Goal: Obtain resource: Download file/media

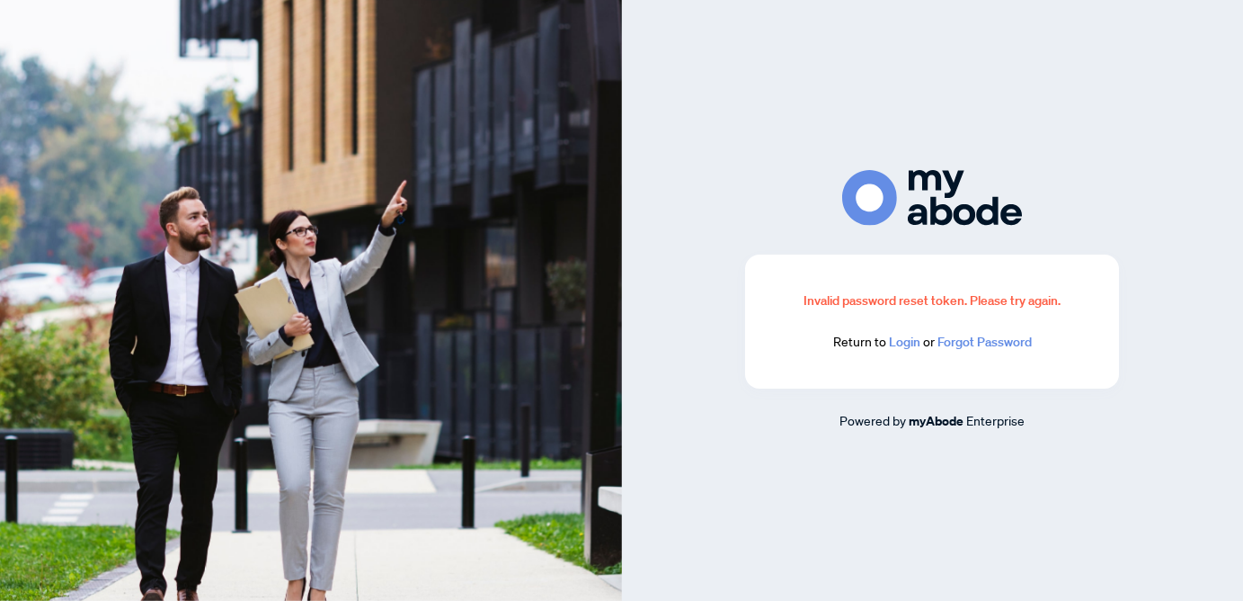
click at [912, 343] on link "Login" at bounding box center [904, 342] width 31 height 16
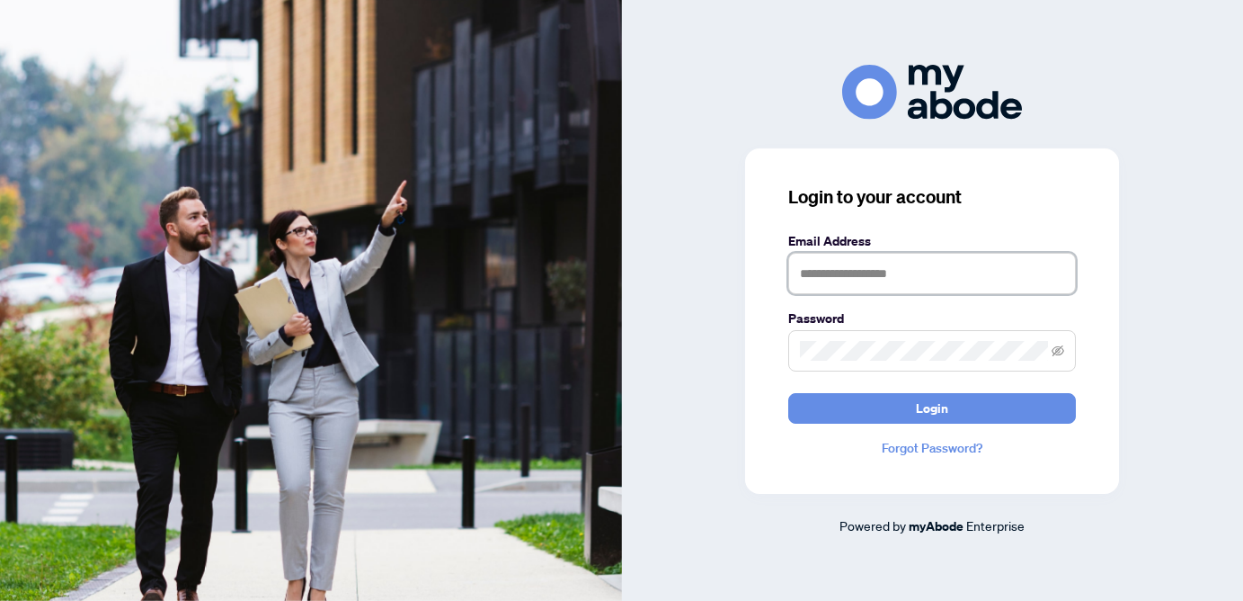
type input "**********"
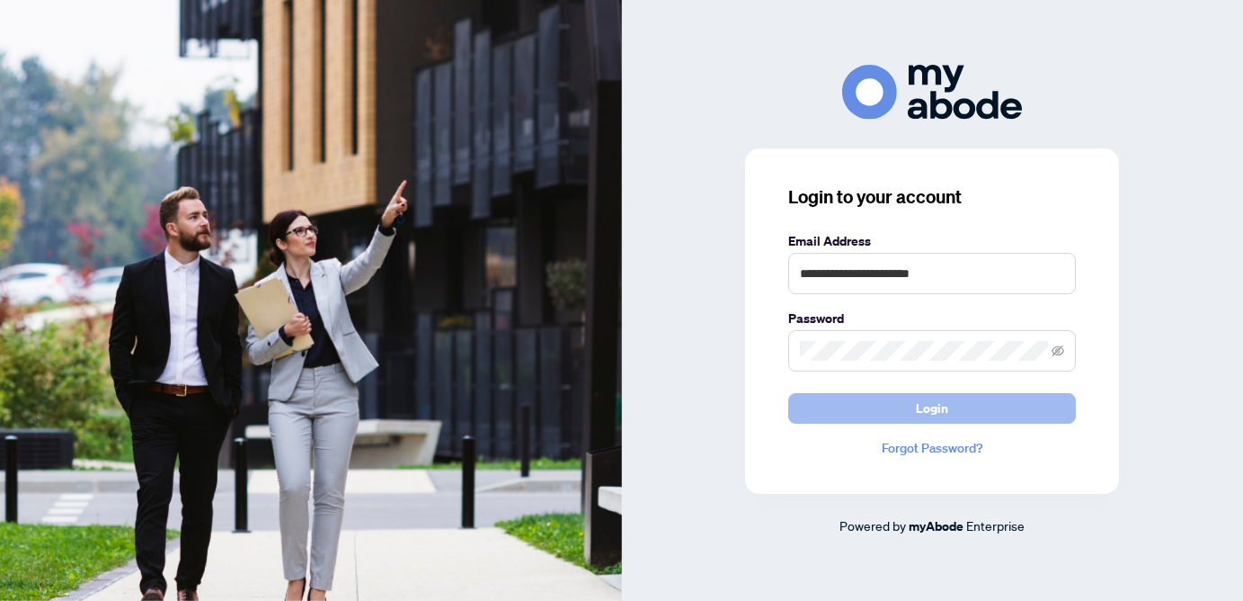
click at [910, 418] on button "Login" at bounding box center [933, 408] width 288 height 31
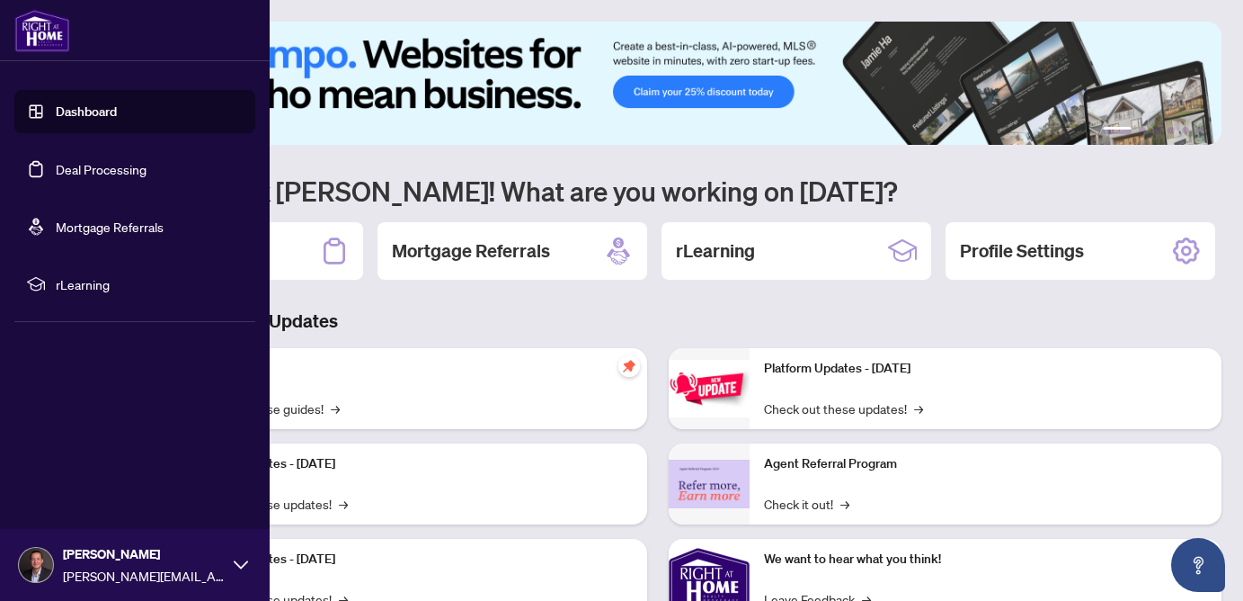
click at [64, 104] on link "Dashboard" at bounding box center [86, 111] width 61 height 16
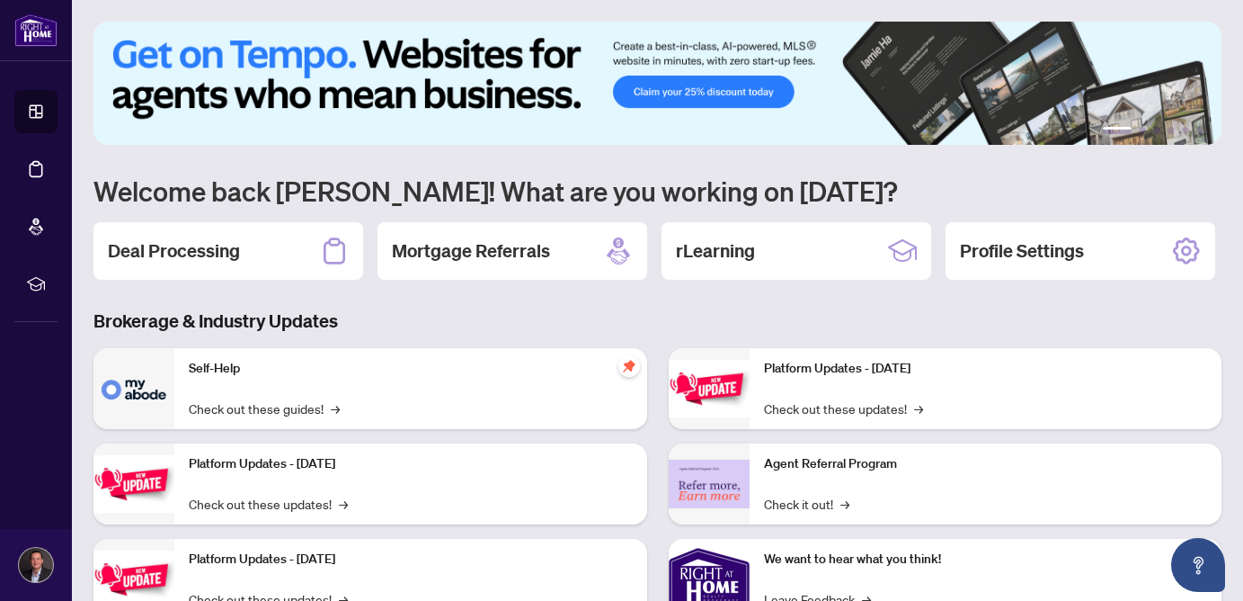
click at [231, 255] on h2 "Deal Processing" at bounding box center [174, 250] width 132 height 25
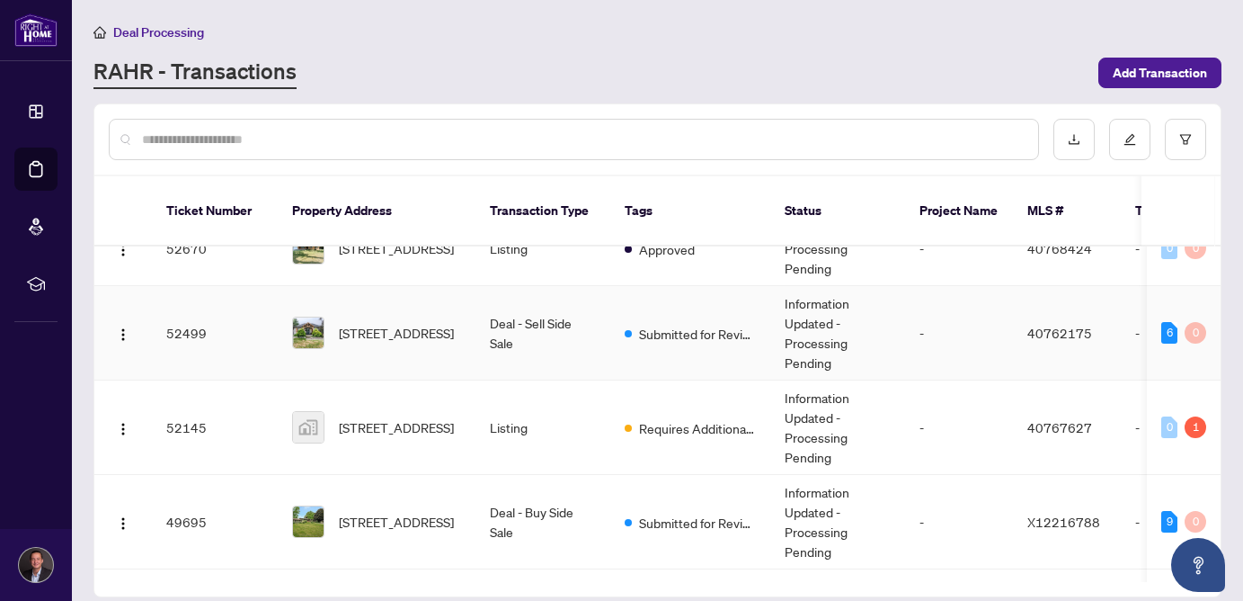
scroll to position [93, 0]
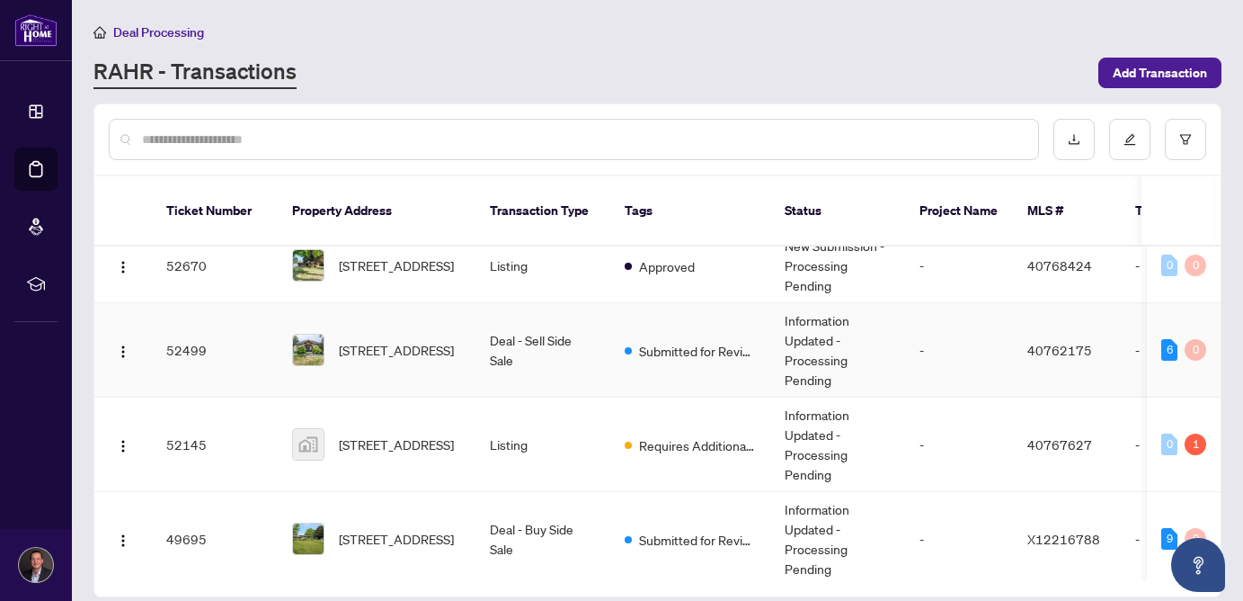
click at [414, 340] on span "[STREET_ADDRESS]" at bounding box center [396, 350] width 115 height 20
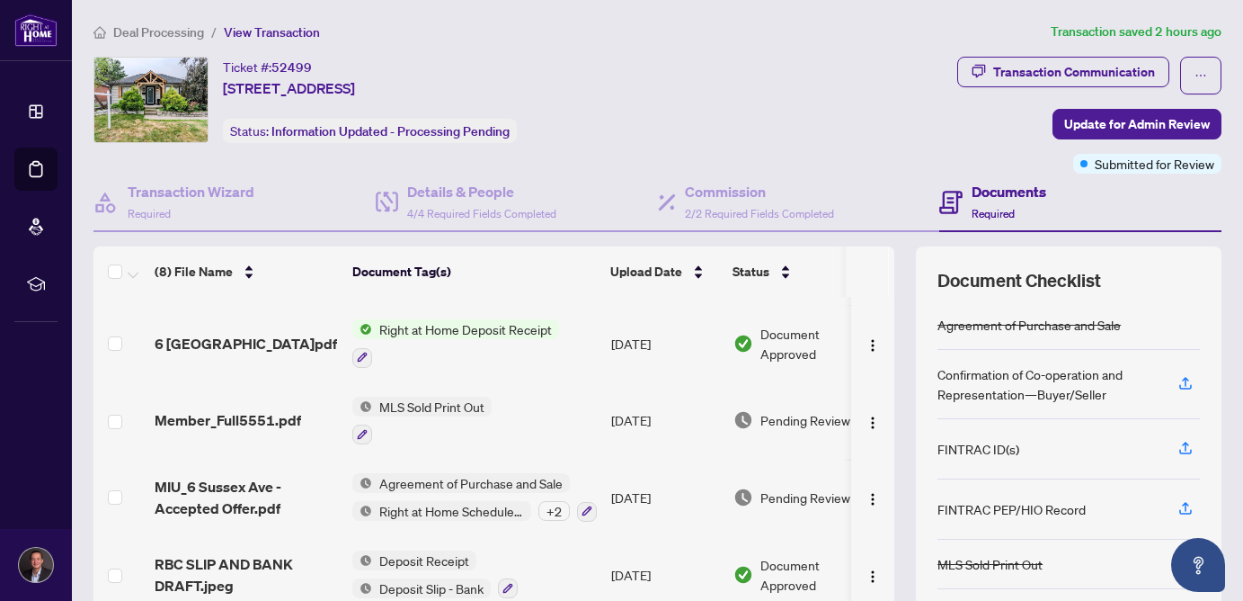
scroll to position [312, 0]
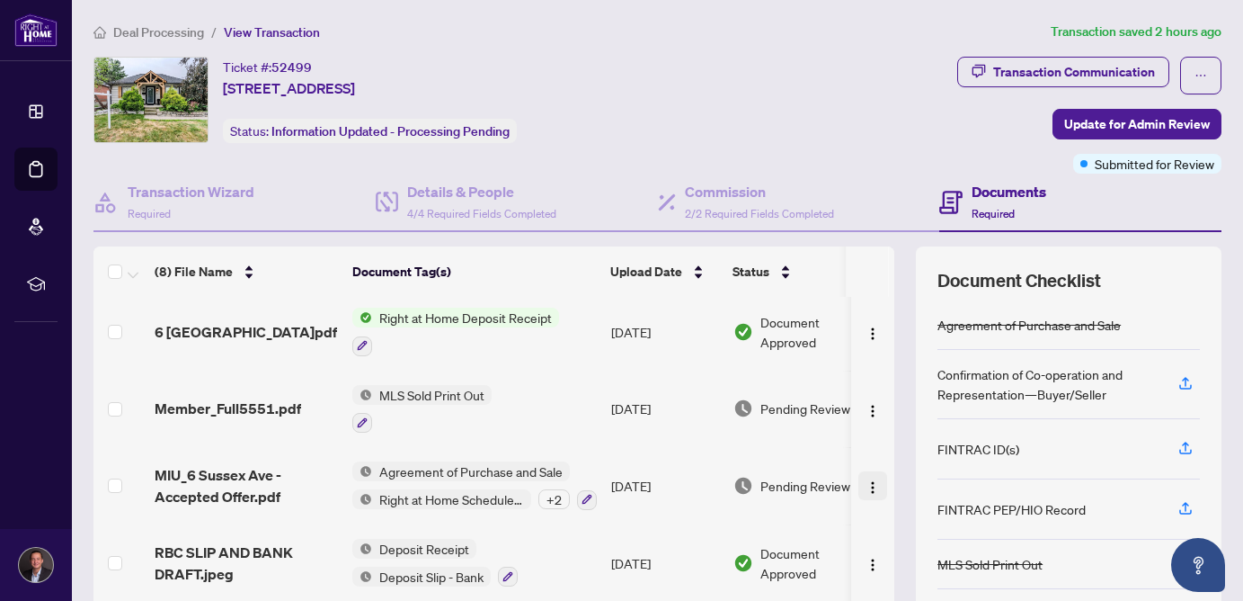
click at [877, 478] on button "button" at bounding box center [873, 485] width 29 height 29
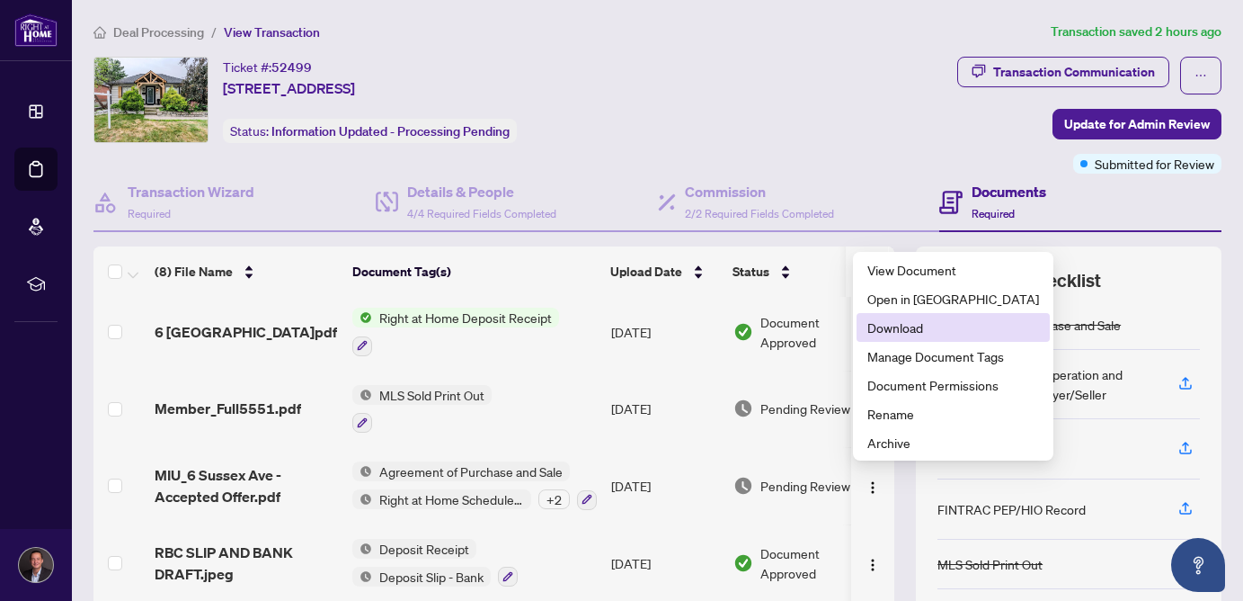
click at [896, 327] on span "Download" at bounding box center [954, 327] width 172 height 20
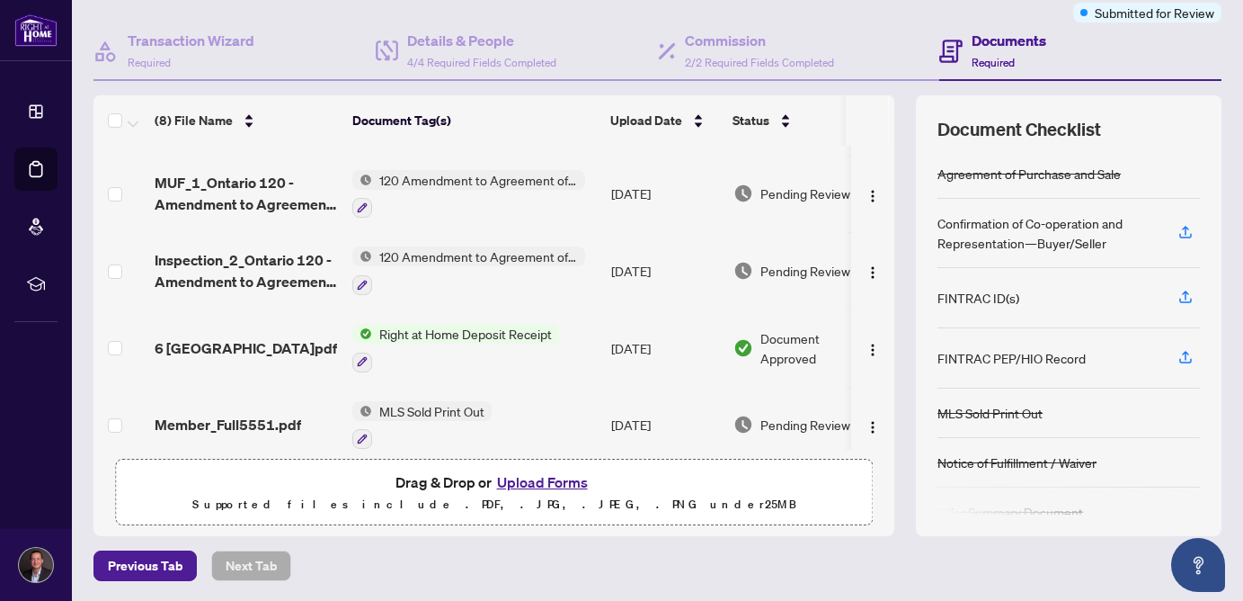
scroll to position [134, 0]
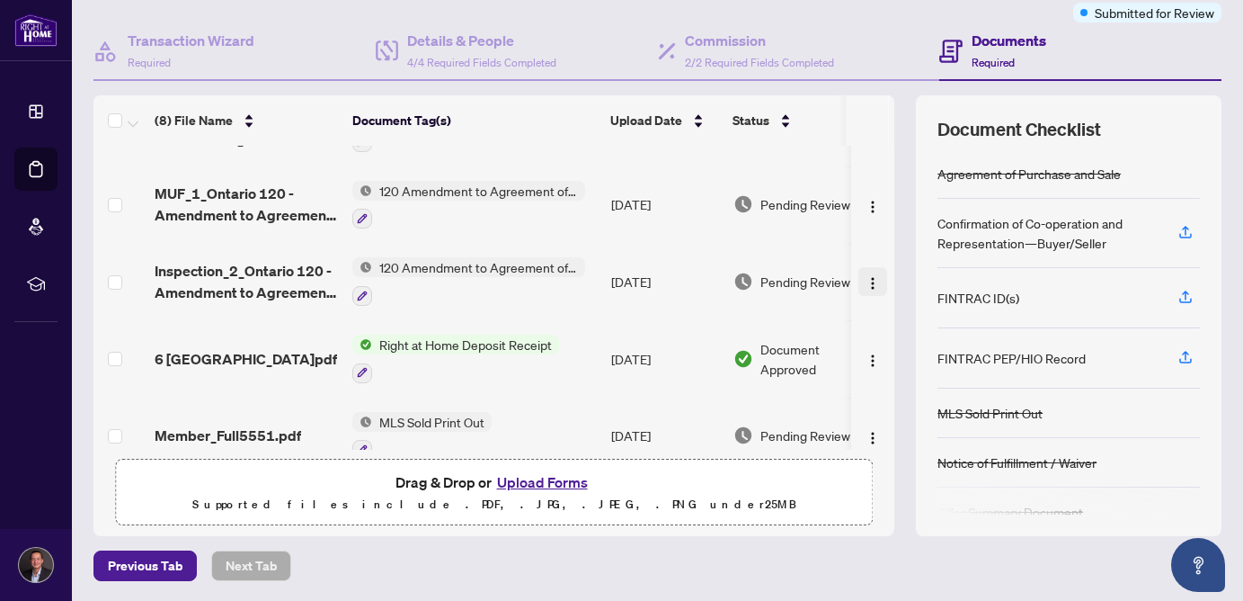
click at [868, 277] on img "button" at bounding box center [873, 283] width 14 height 14
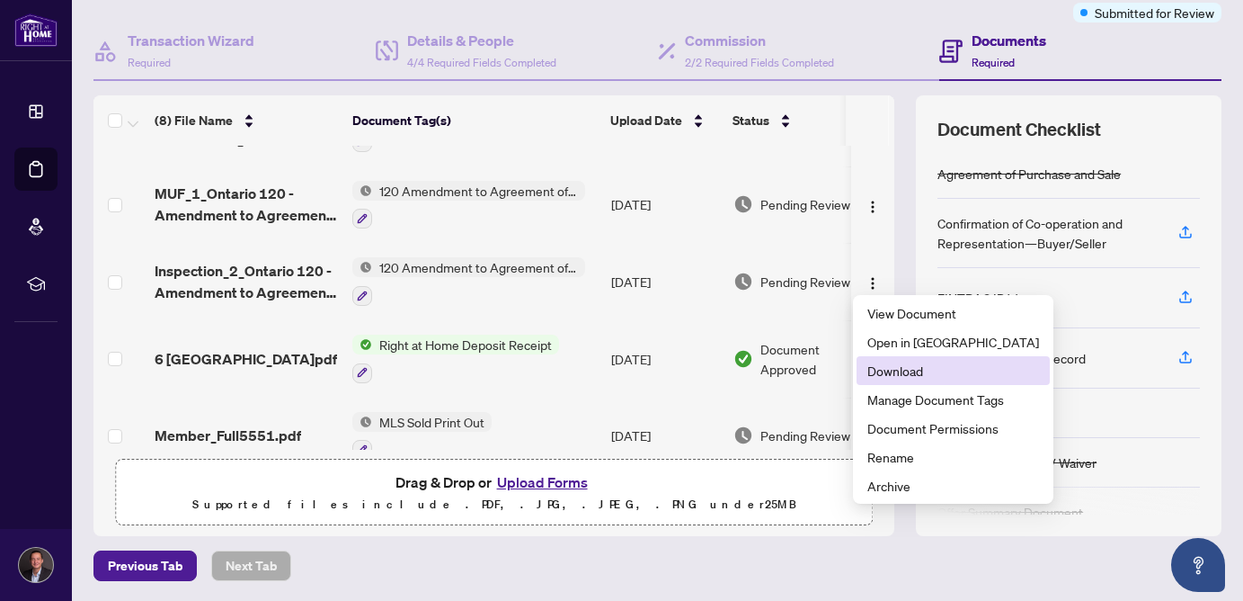
click at [912, 377] on span "Download" at bounding box center [954, 371] width 172 height 20
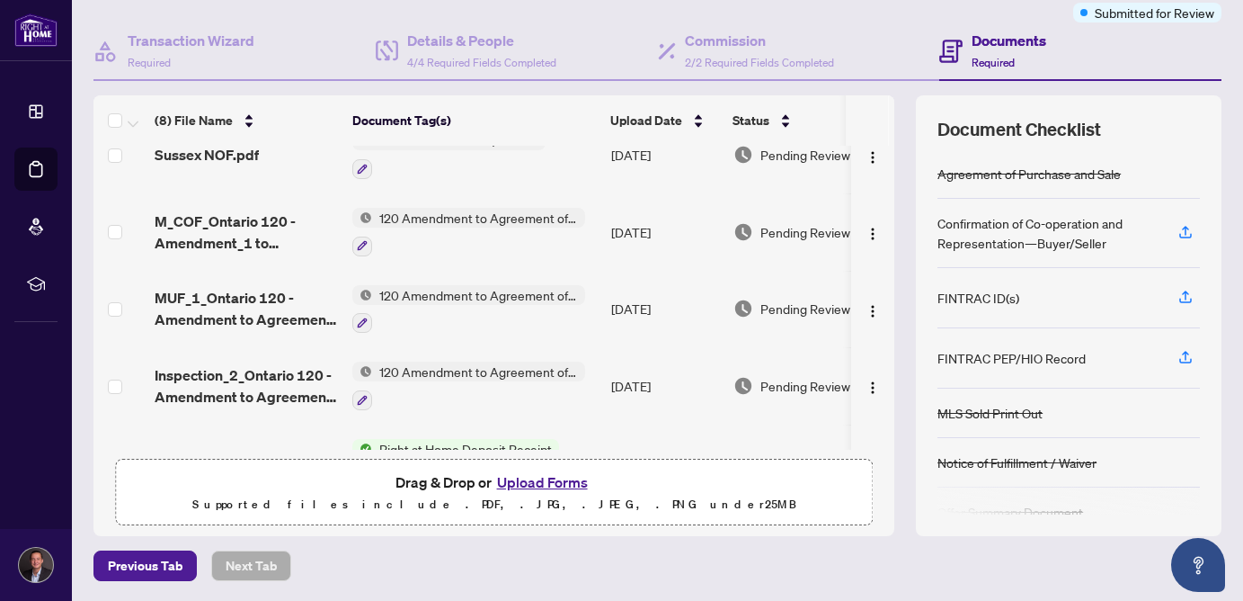
scroll to position [39, 0]
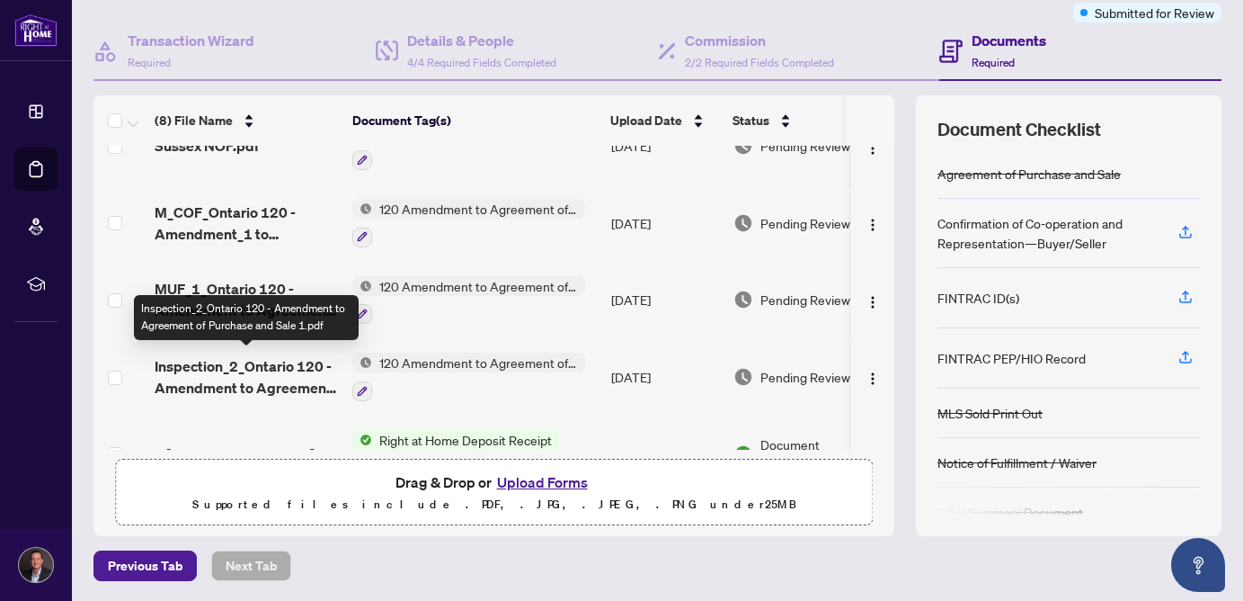
click at [258, 375] on span "Inspection_2_Ontario 120 - Amendment to Agreement of Purchase and Sale 1.pdf" at bounding box center [246, 376] width 183 height 43
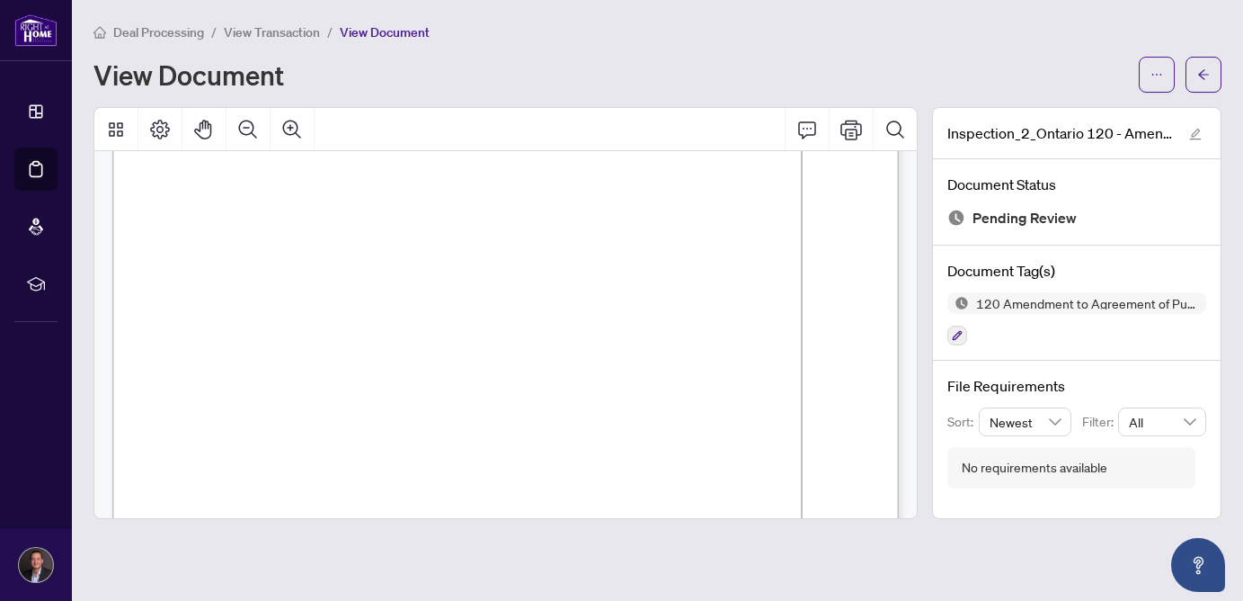
scroll to position [291, 0]
click at [272, 22] on li "View Transaction" at bounding box center [272, 32] width 96 height 21
click at [272, 33] on span "View Transaction" at bounding box center [272, 32] width 96 height 16
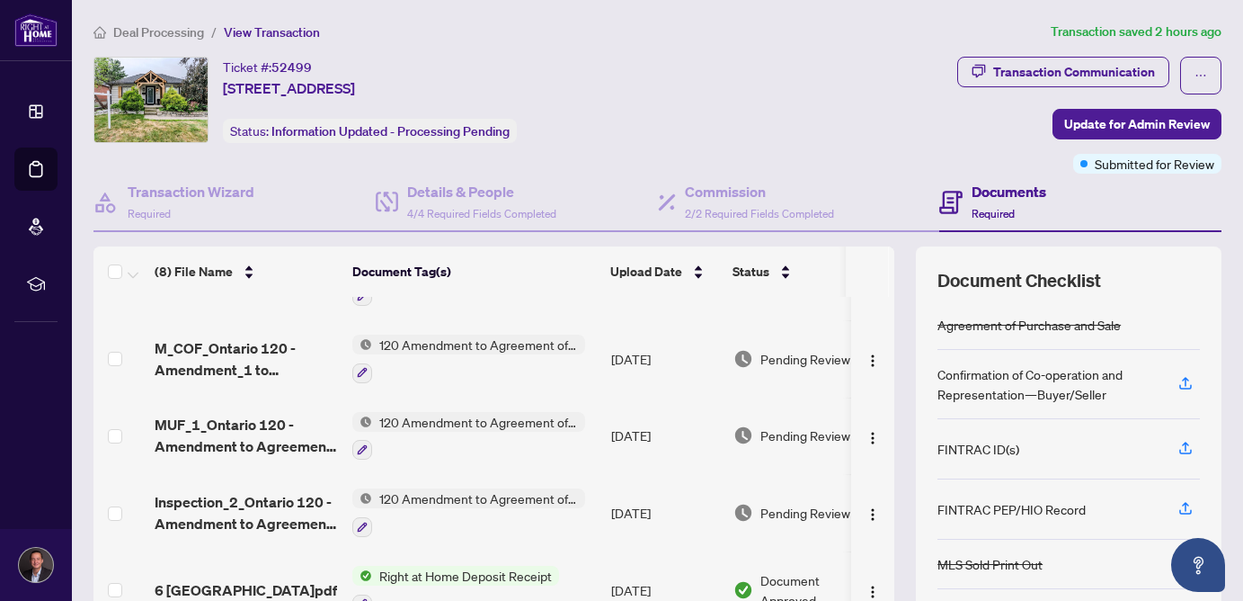
scroll to position [57, 0]
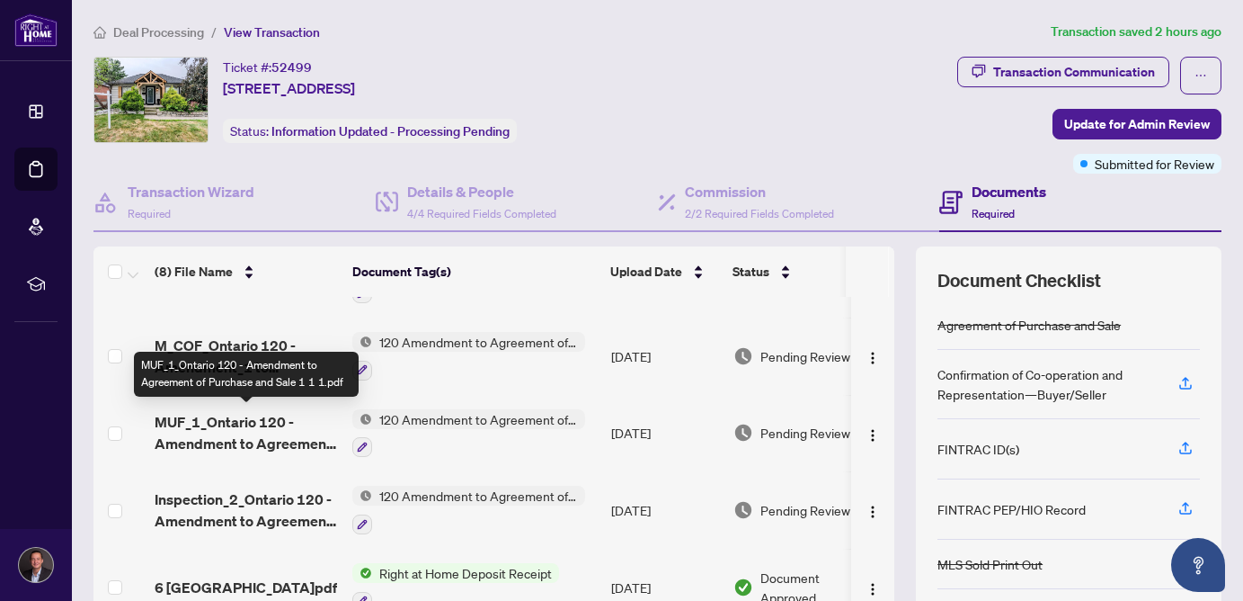
click at [250, 430] on span "MUF_1_Ontario 120 - Amendment to Agreement of Purchase and Sale 1 1 1.pdf" at bounding box center [246, 432] width 183 height 43
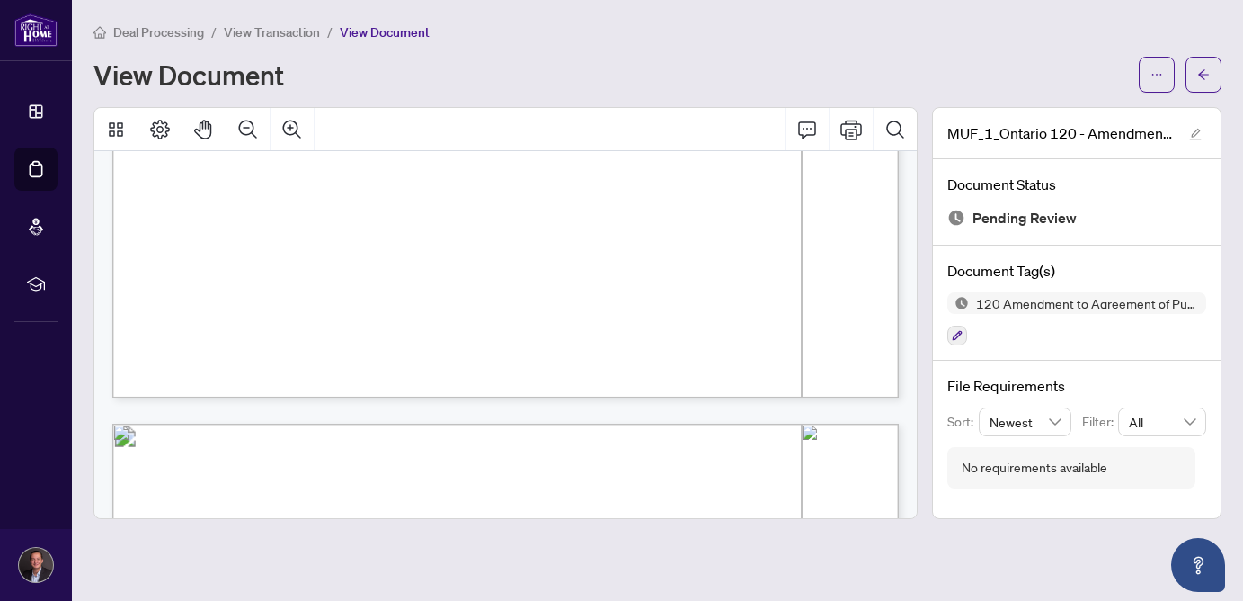
scroll to position [794, 0]
click at [257, 31] on span "View Transaction" at bounding box center [272, 32] width 96 height 16
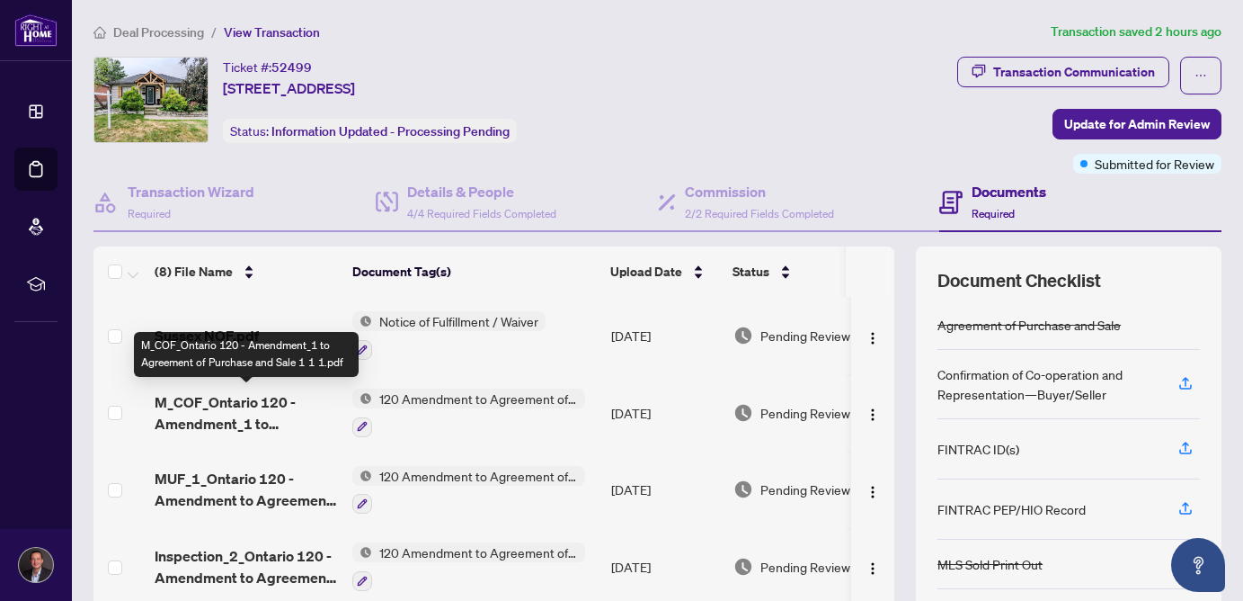
click at [219, 423] on span "M_COF_Ontario 120 - Amendment_1 to Agreement of Purchase and Sale 1 1 1.pdf" at bounding box center [246, 412] width 183 height 43
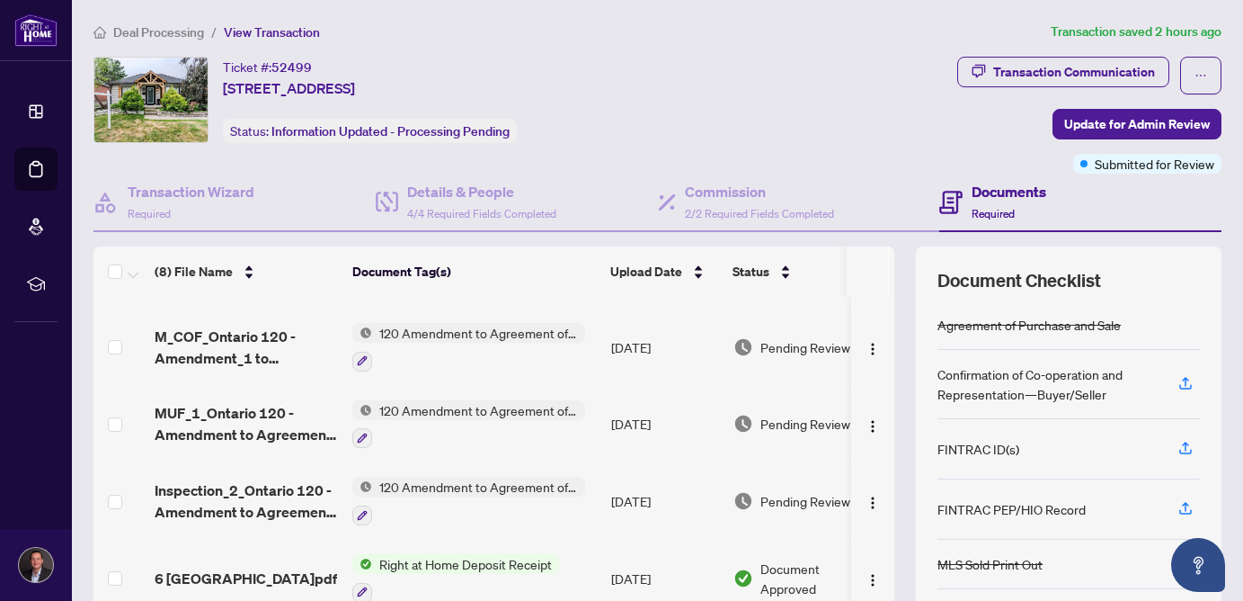
scroll to position [82, 0]
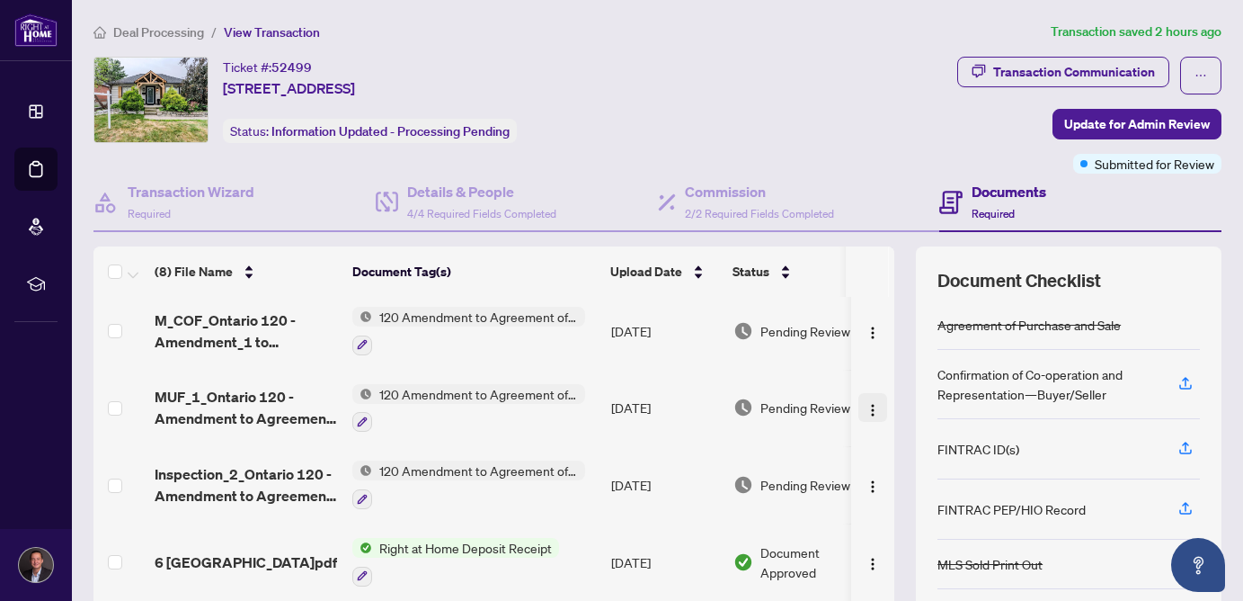
click at [869, 406] on img "button" at bounding box center [873, 410] width 14 height 14
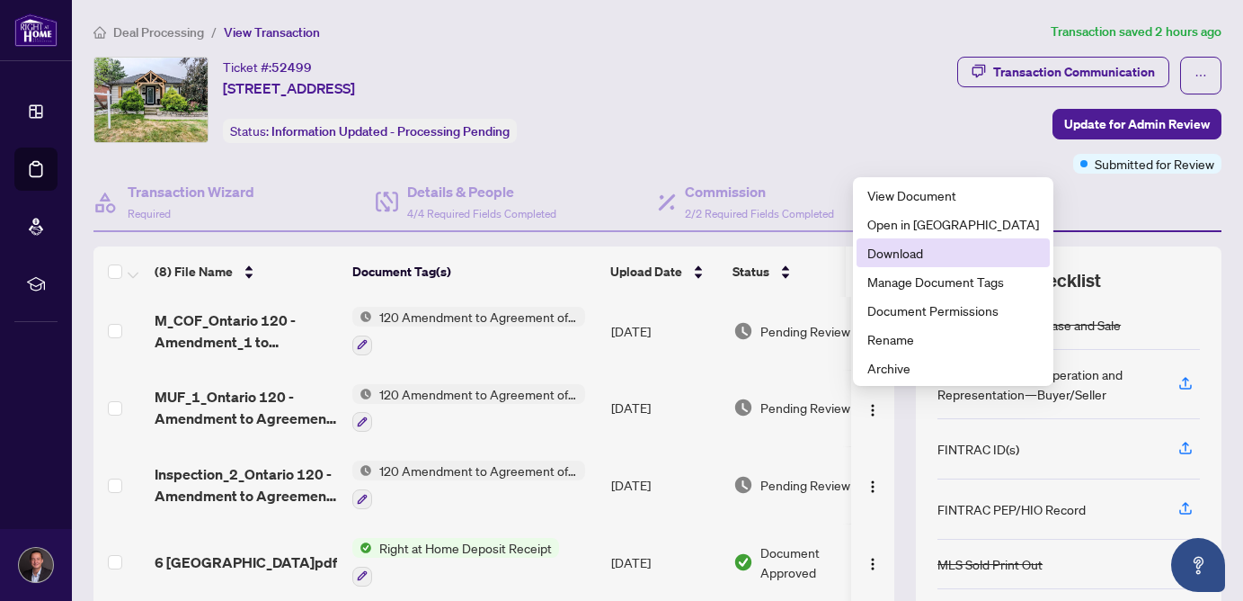
click at [892, 255] on span "Download" at bounding box center [954, 253] width 172 height 20
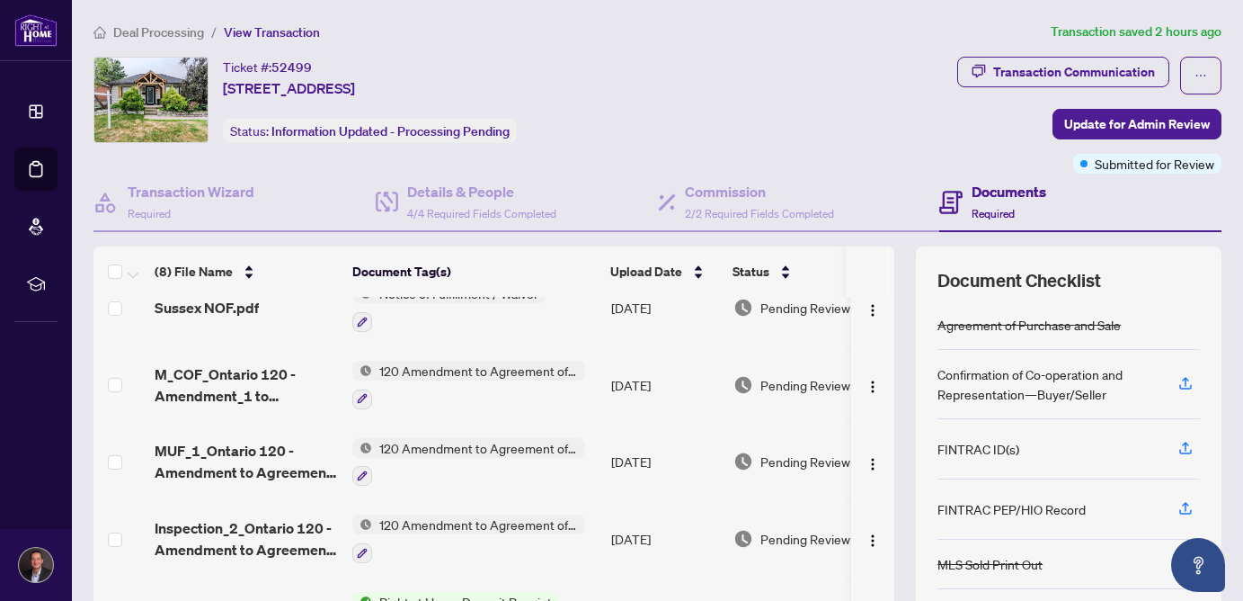
scroll to position [0, 0]
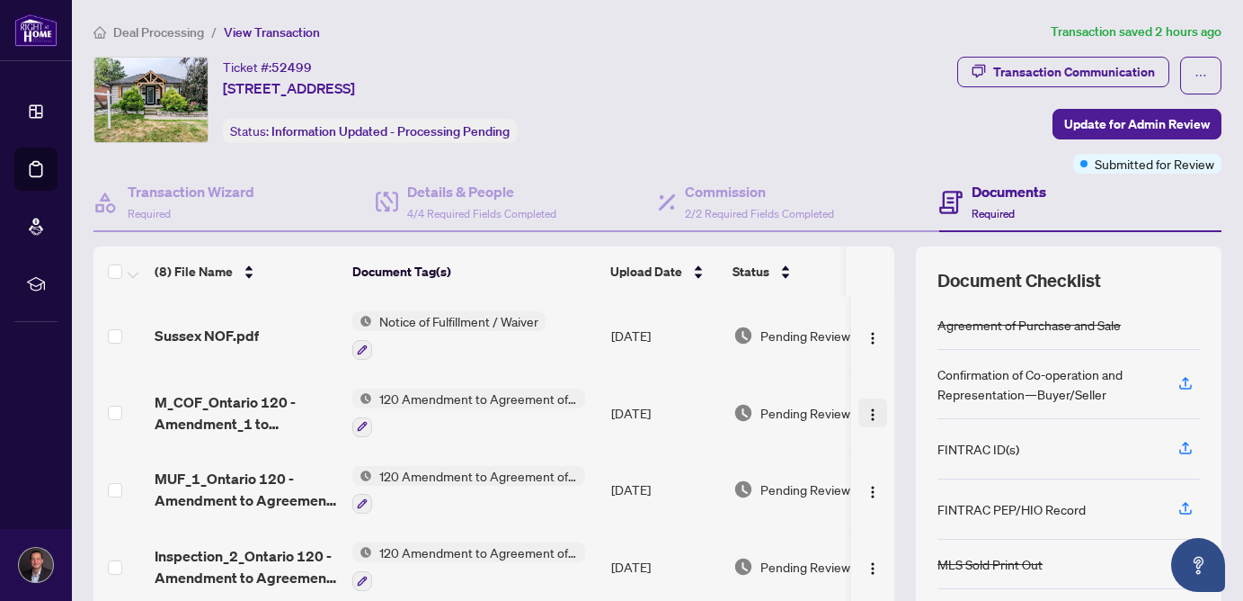
click at [871, 412] on img "button" at bounding box center [873, 414] width 14 height 14
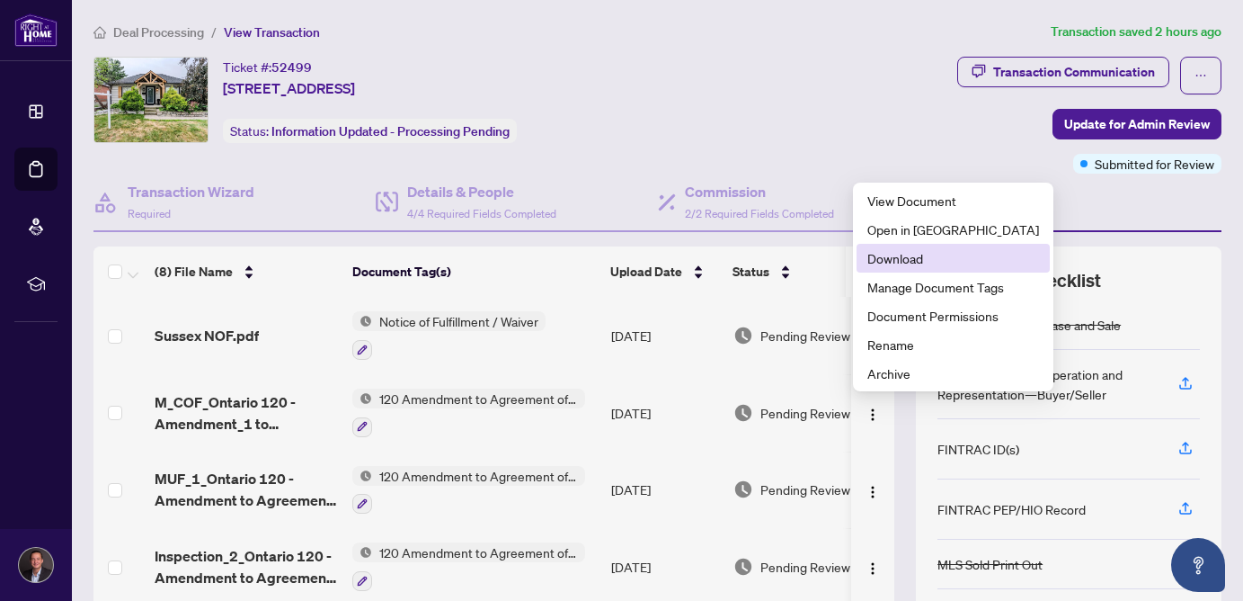
click at [902, 254] on span "Download" at bounding box center [954, 258] width 172 height 20
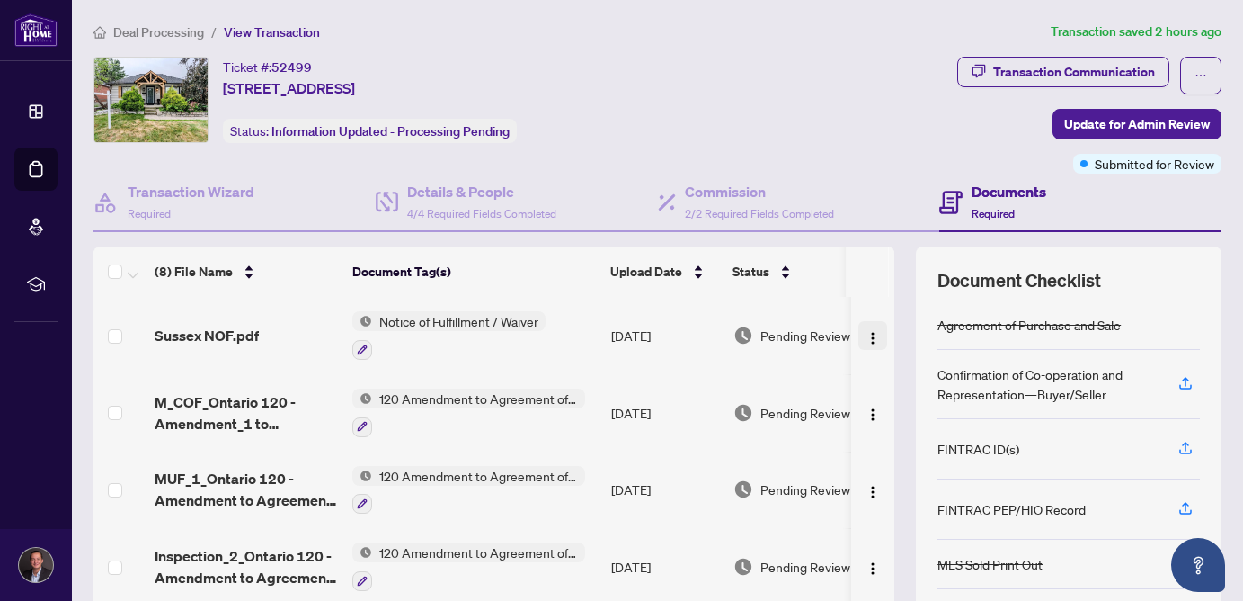
click at [869, 332] on img "button" at bounding box center [873, 338] width 14 height 14
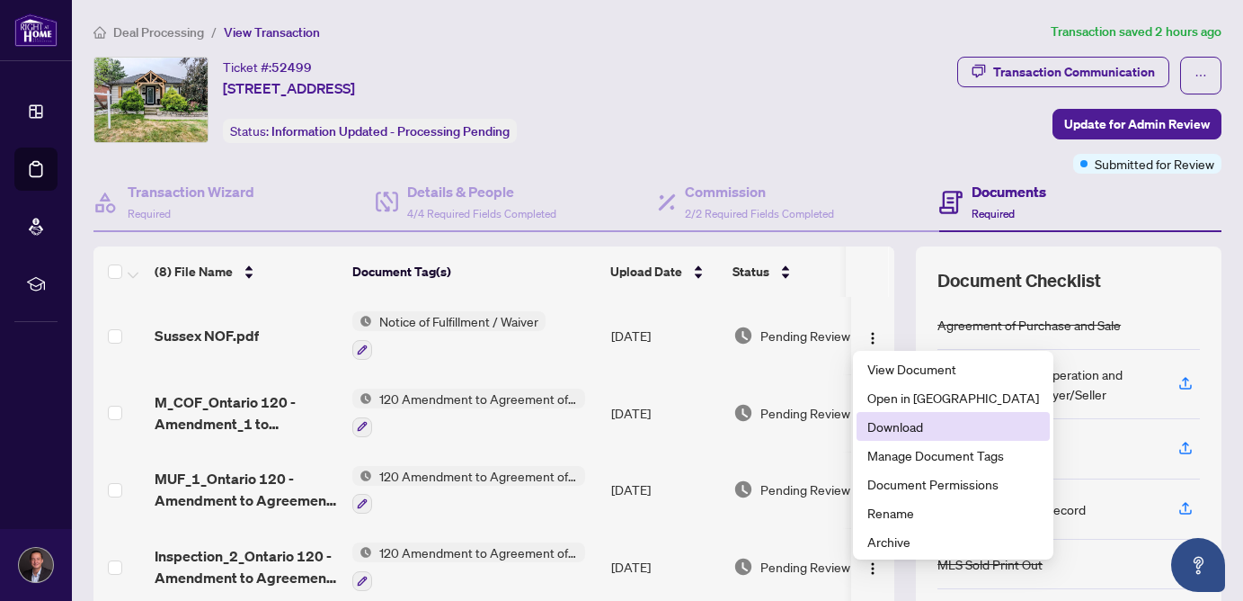
click at [887, 430] on span "Download" at bounding box center [954, 426] width 172 height 20
